Goal: Information Seeking & Learning: Learn about a topic

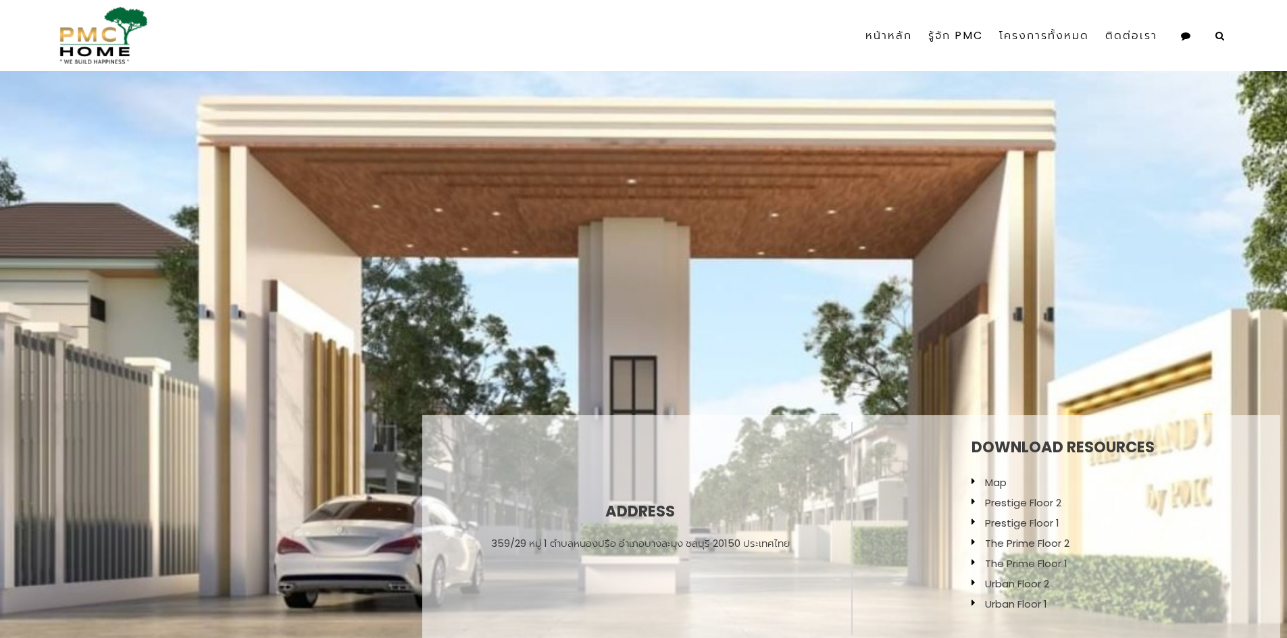
click at [1013, 536] on link "The Prime Floor 2" at bounding box center [1027, 543] width 84 height 14
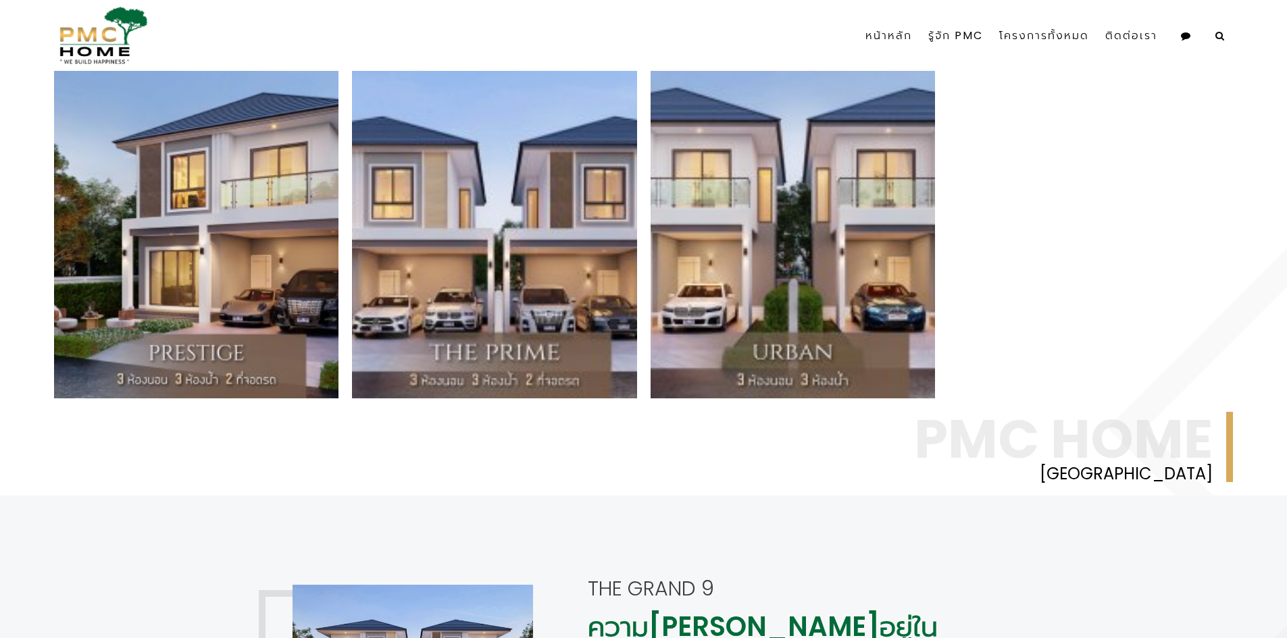
scroll to position [810, 0]
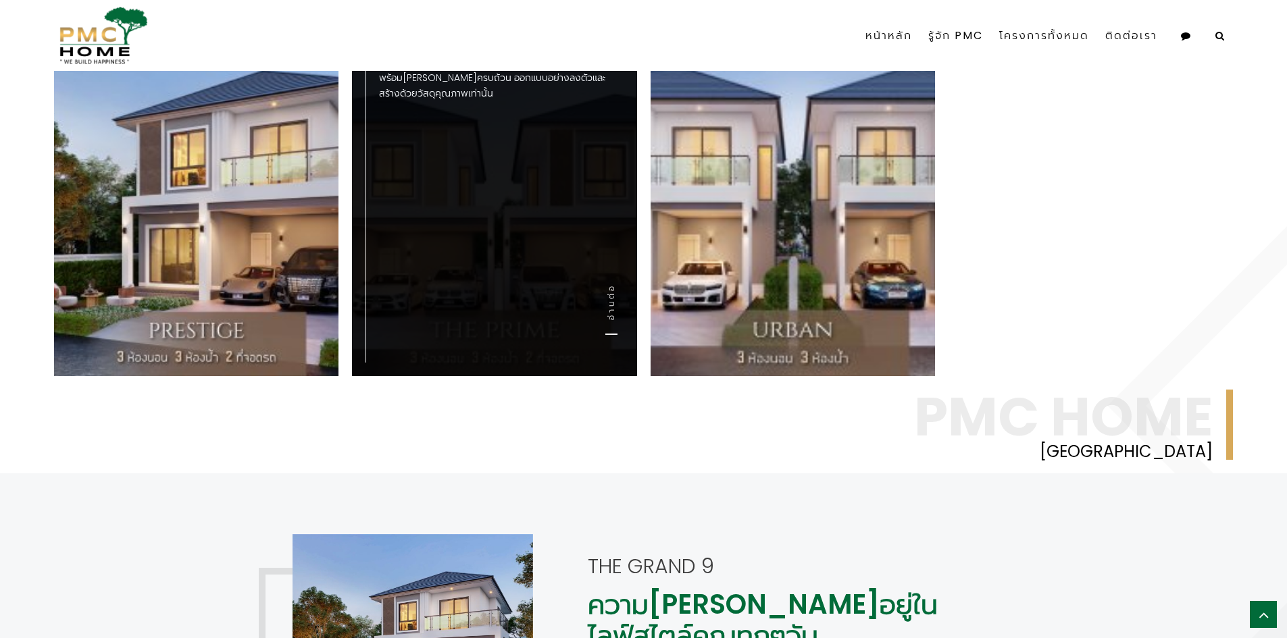
click at [507, 190] on div "The Prime บ้านเดี่ยว 2 ชั้น 3 ห้องนอน 3 ห้องน้ำ 2 ที่จอดรถ พร้อม[PERSON_NAME]คร…" at bounding box center [494, 187] width 284 height 380
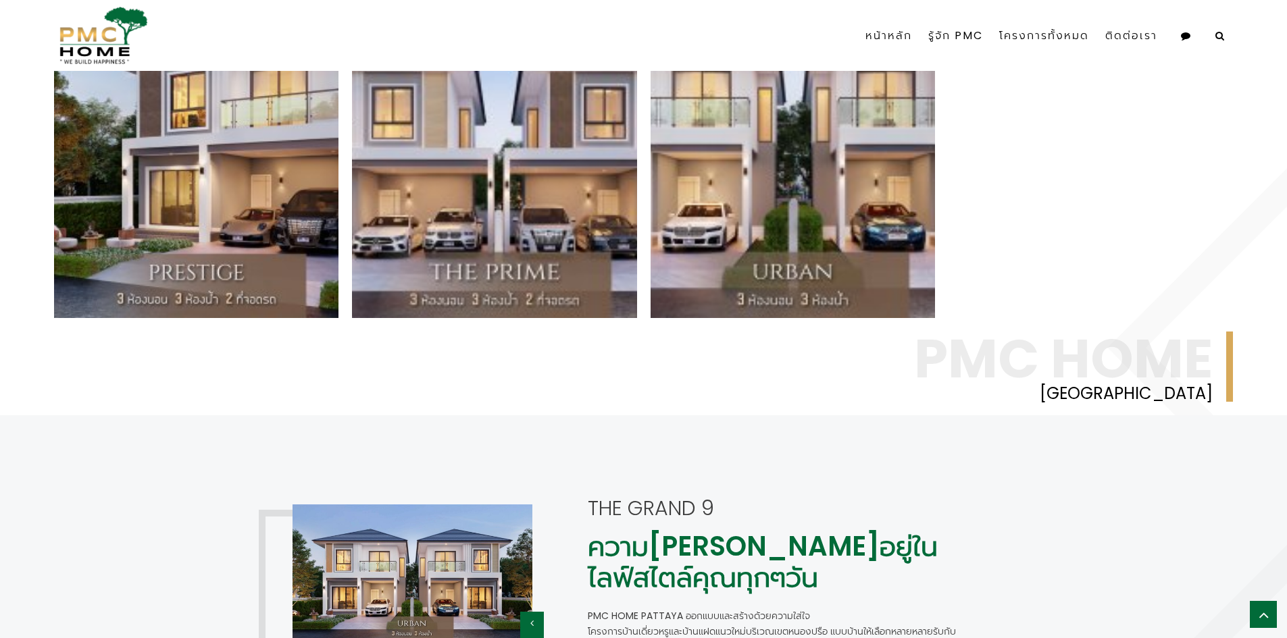
scroll to position [1148, 0]
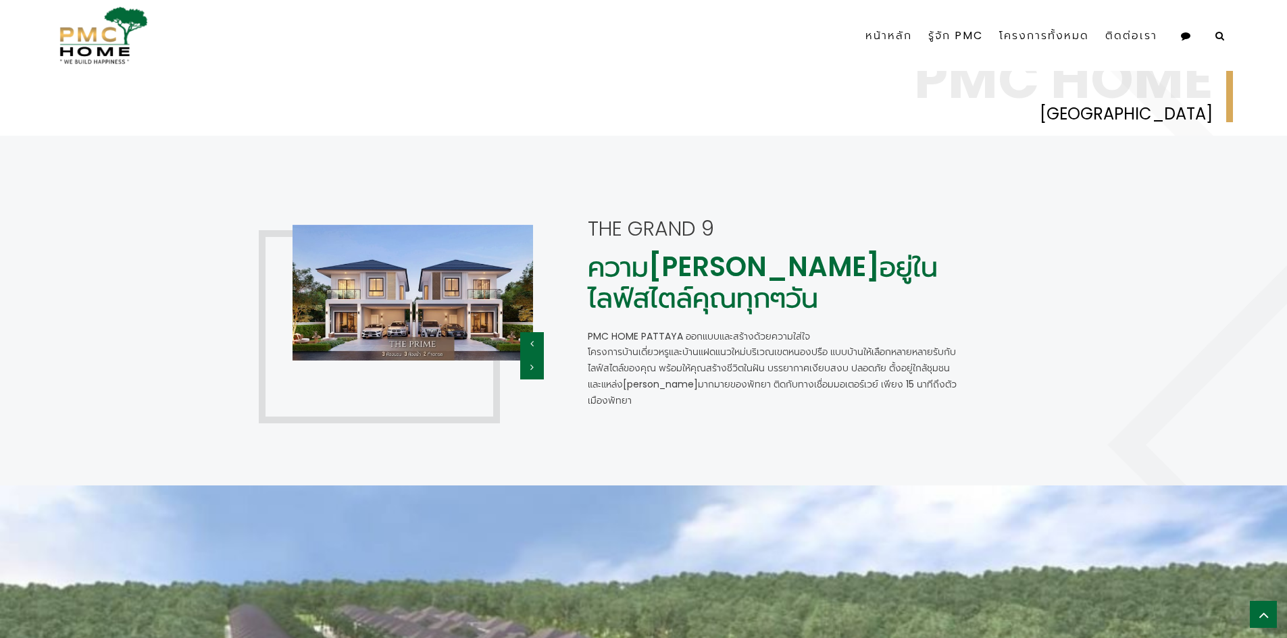
click at [531, 363] on icon "button" at bounding box center [531, 367] width 3 height 9
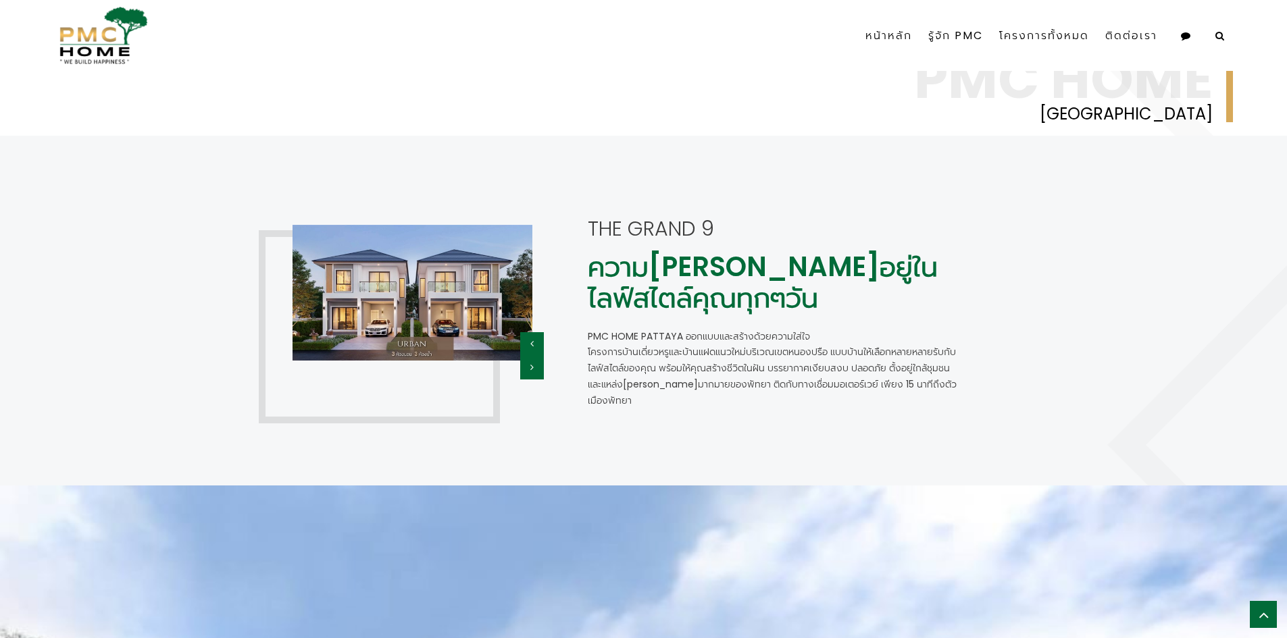
click at [529, 341] on button "button" at bounding box center [532, 344] width 24 height 24
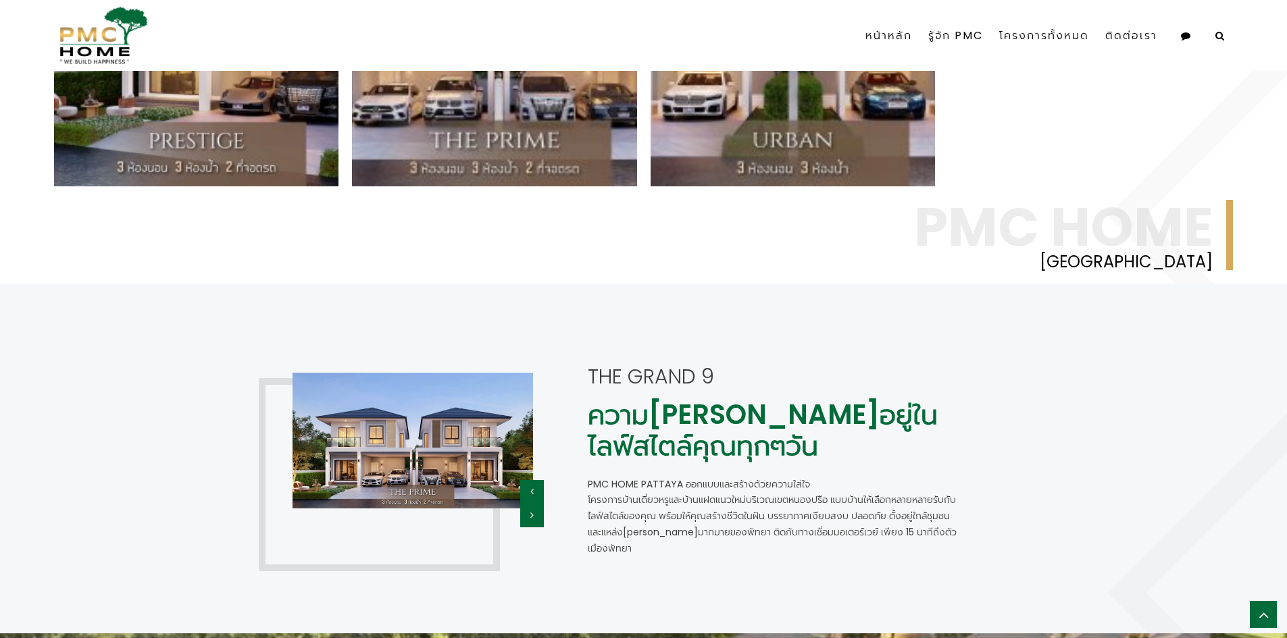
scroll to position [810, 0]
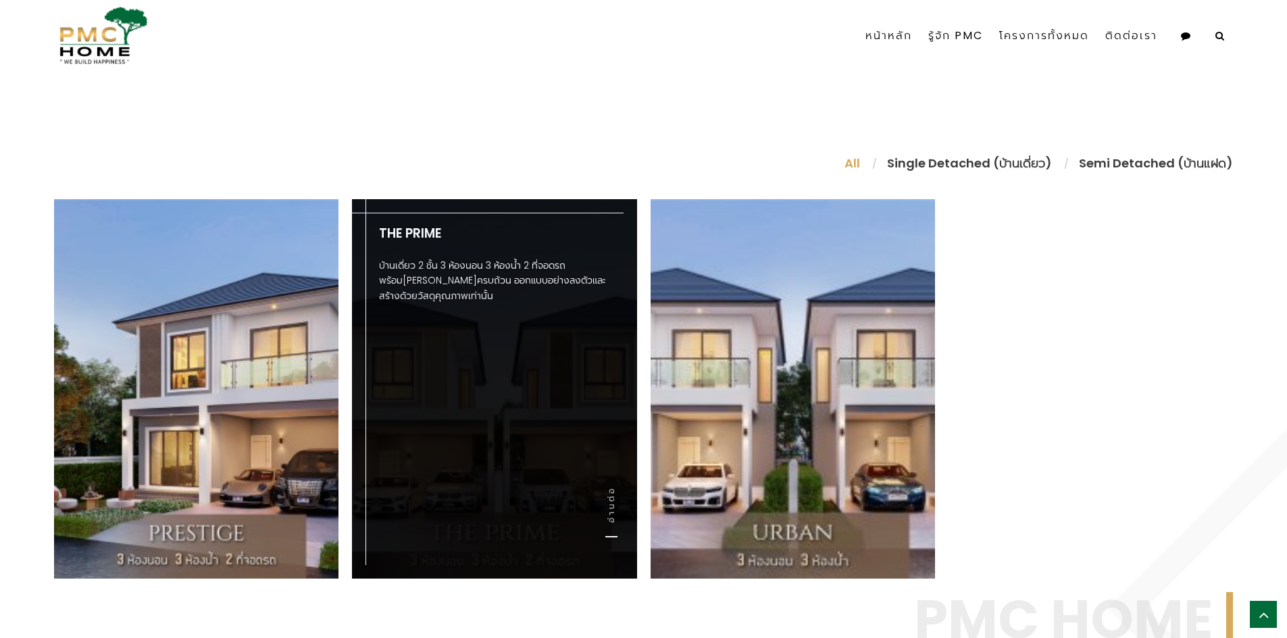
click at [441, 365] on div "The Prime บ้านเดี่ยว 2 ชั้น 3 ห้องนอน 3 ห้องน้ำ 2 ที่จอดรถ พร้อม[PERSON_NAME]คร…" at bounding box center [494, 389] width 284 height 380
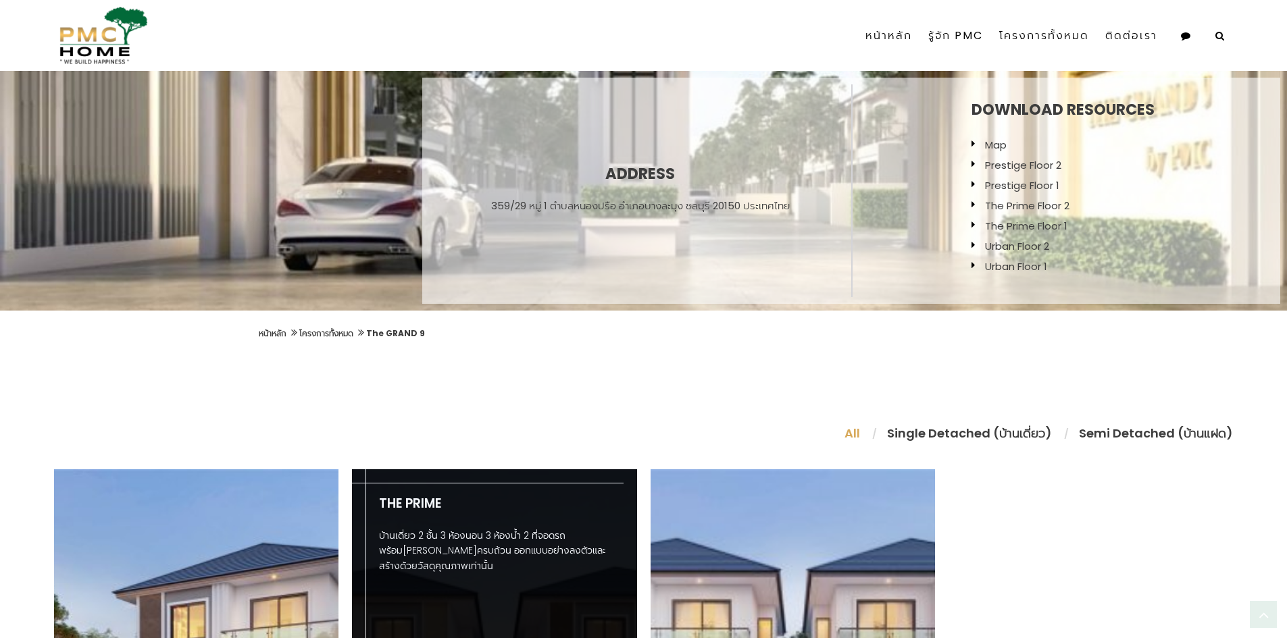
scroll to position [203, 0]
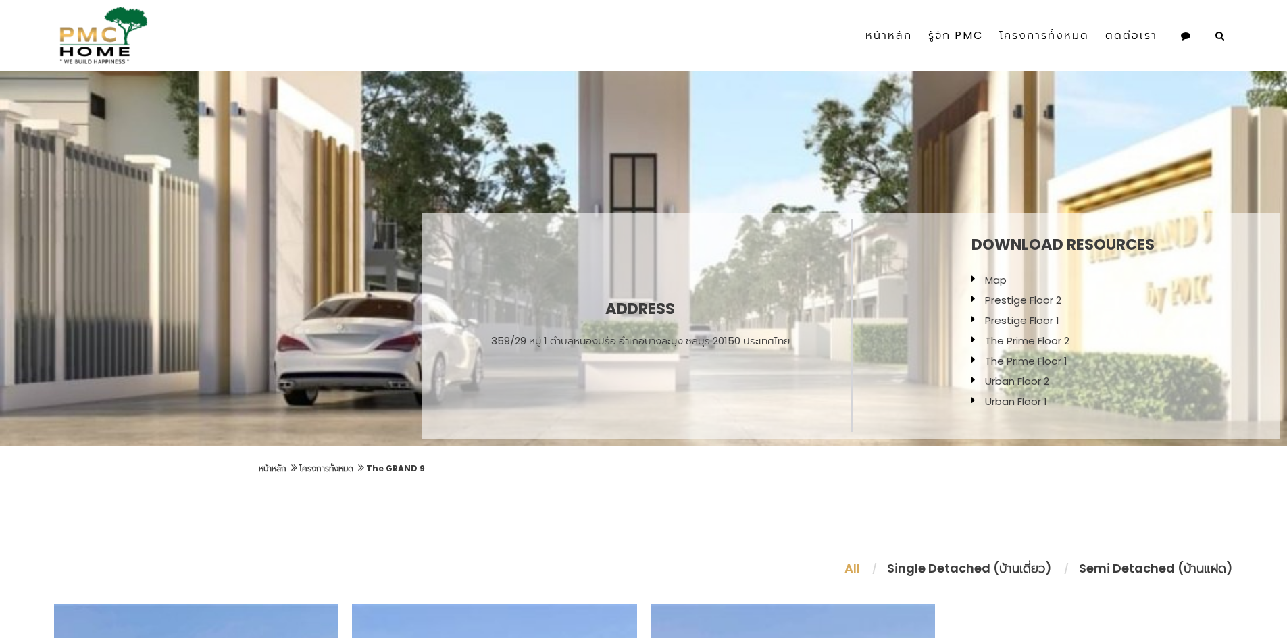
click at [1005, 362] on link "The Prime Floor 1" at bounding box center [1026, 361] width 82 height 14
click at [1049, 342] on link "The Prime Floor 2" at bounding box center [1027, 341] width 84 height 14
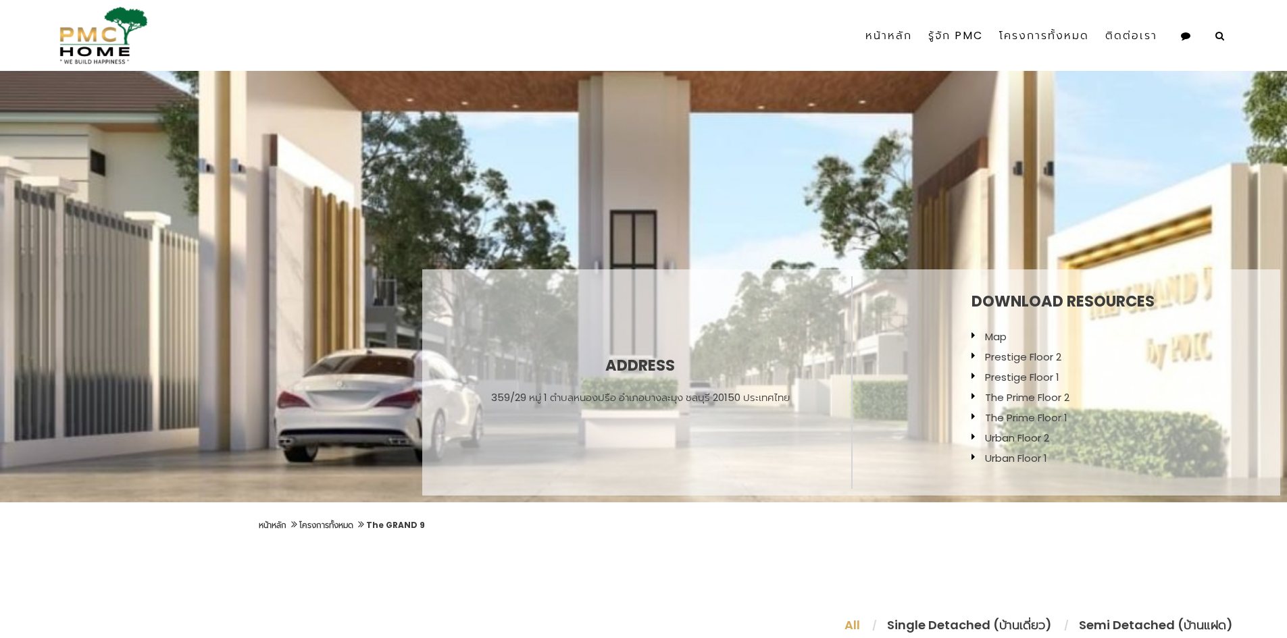
scroll to position [118, 0]
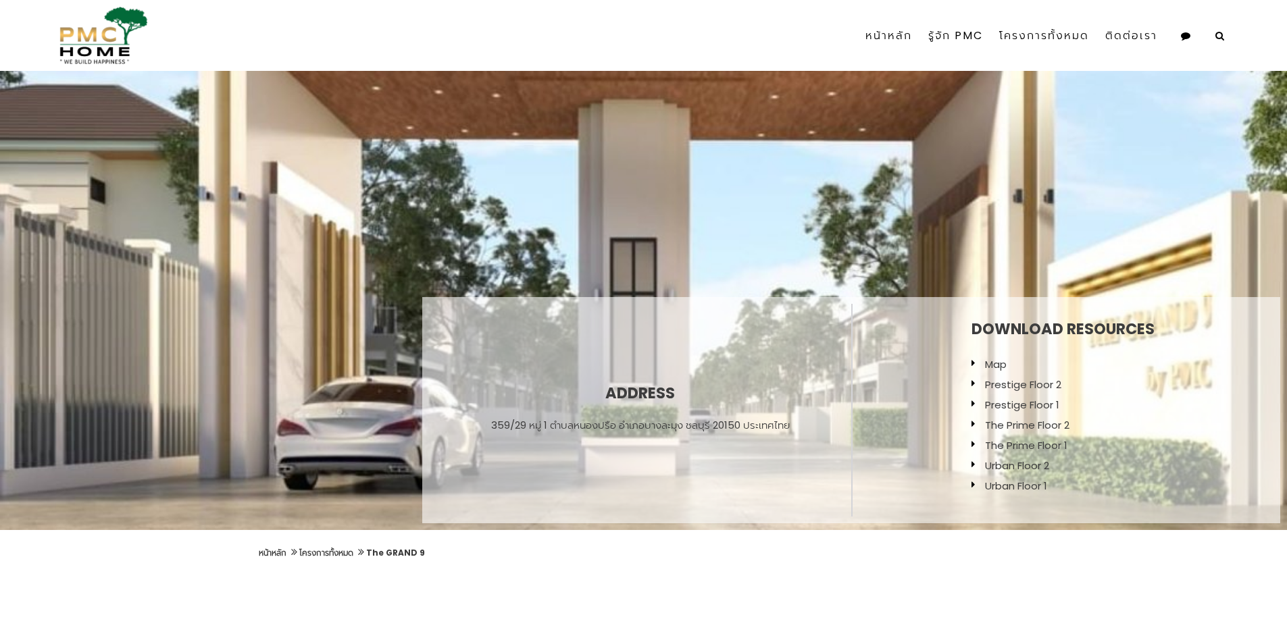
click at [996, 361] on link "Map" at bounding box center [996, 364] width 22 height 14
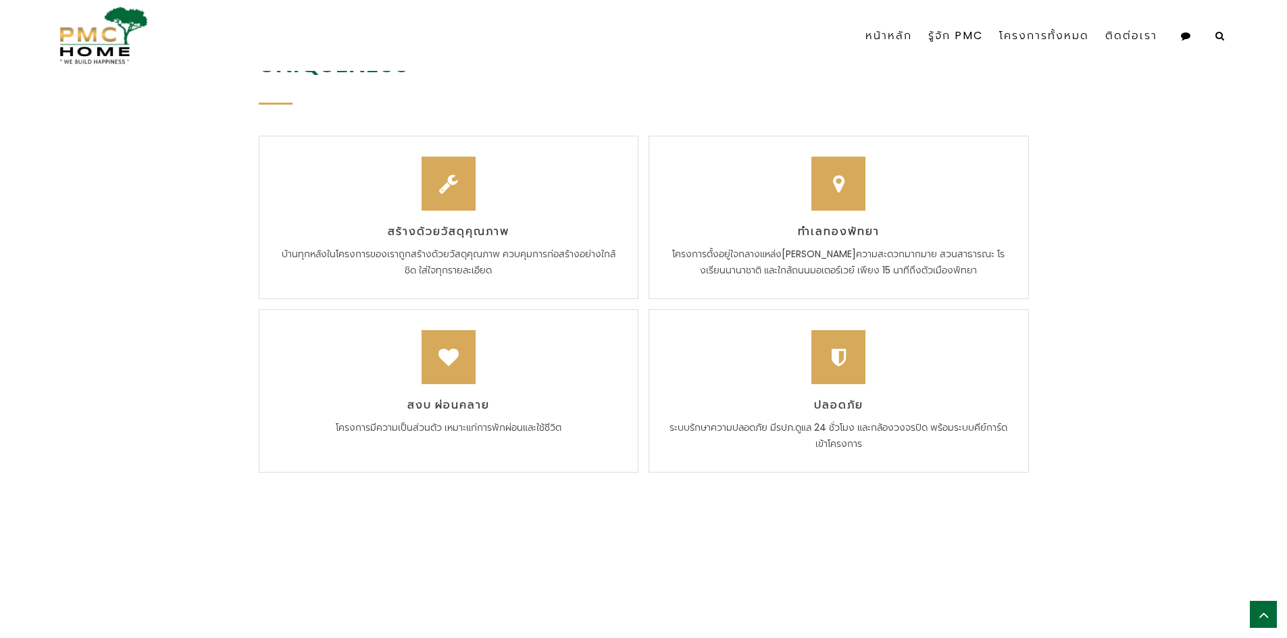
scroll to position [2009, 0]
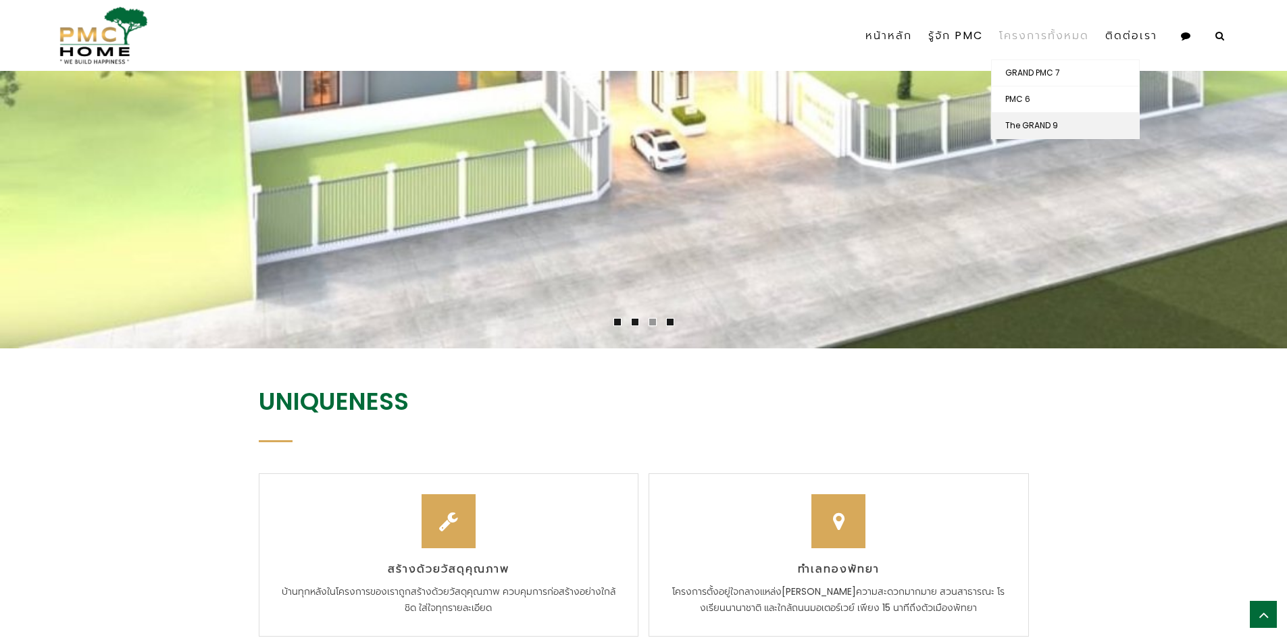
click at [1062, 129] on link "The GRAND 9" at bounding box center [1064, 126] width 147 height 26
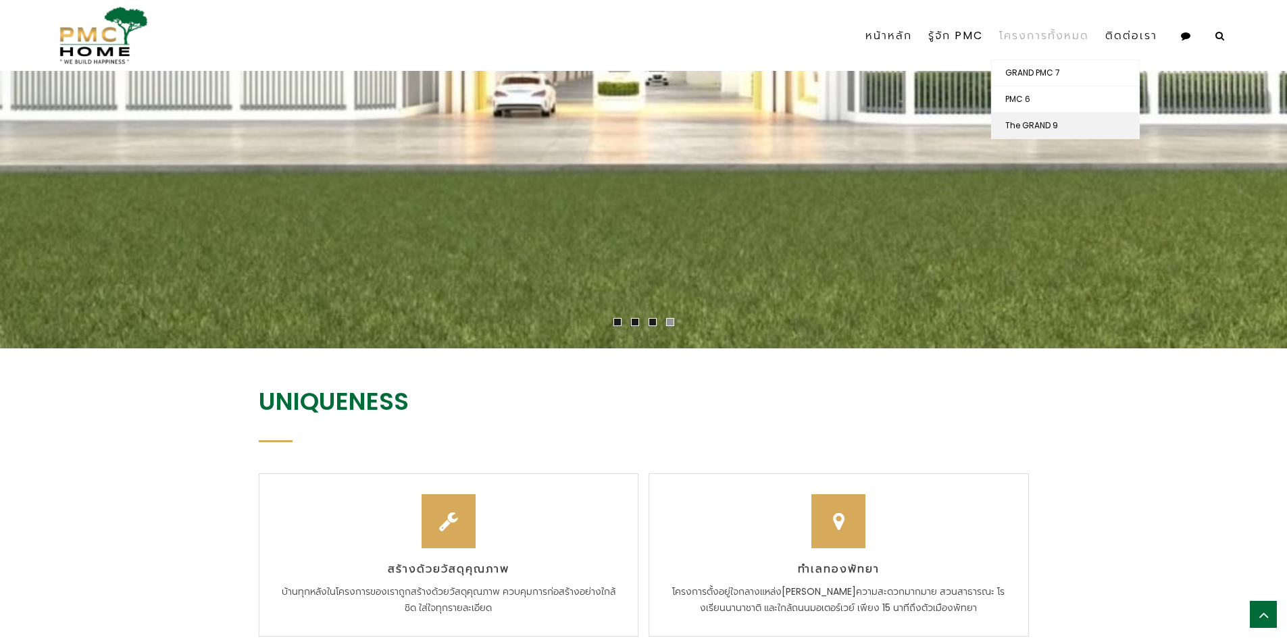
click at [1057, 122] on link "The GRAND 9" at bounding box center [1064, 126] width 147 height 26
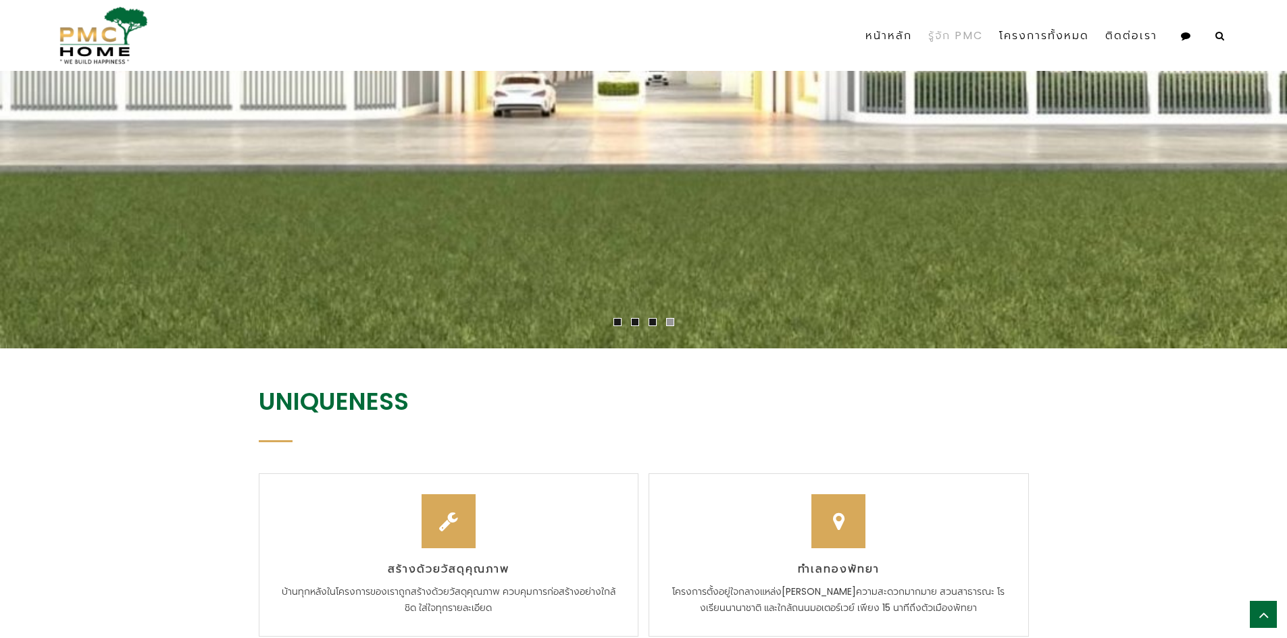
click at [968, 36] on link "รู้จัก PMC" at bounding box center [955, 35] width 71 height 47
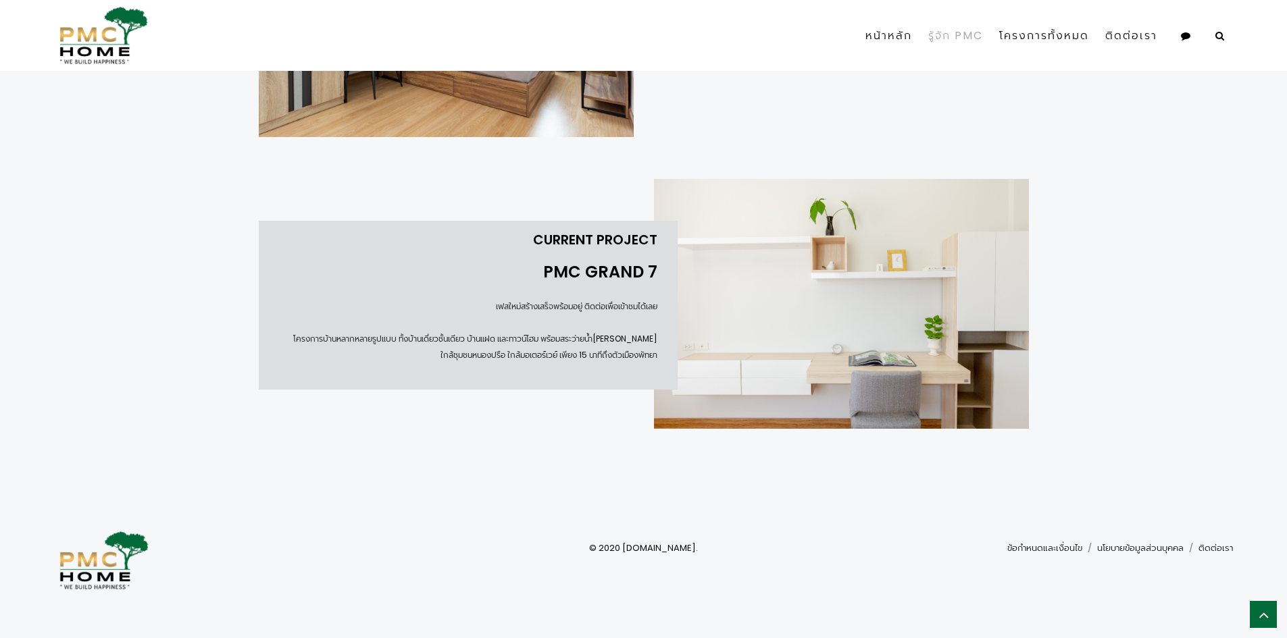
scroll to position [1849, 0]
